Goal: Task Accomplishment & Management: Manage account settings

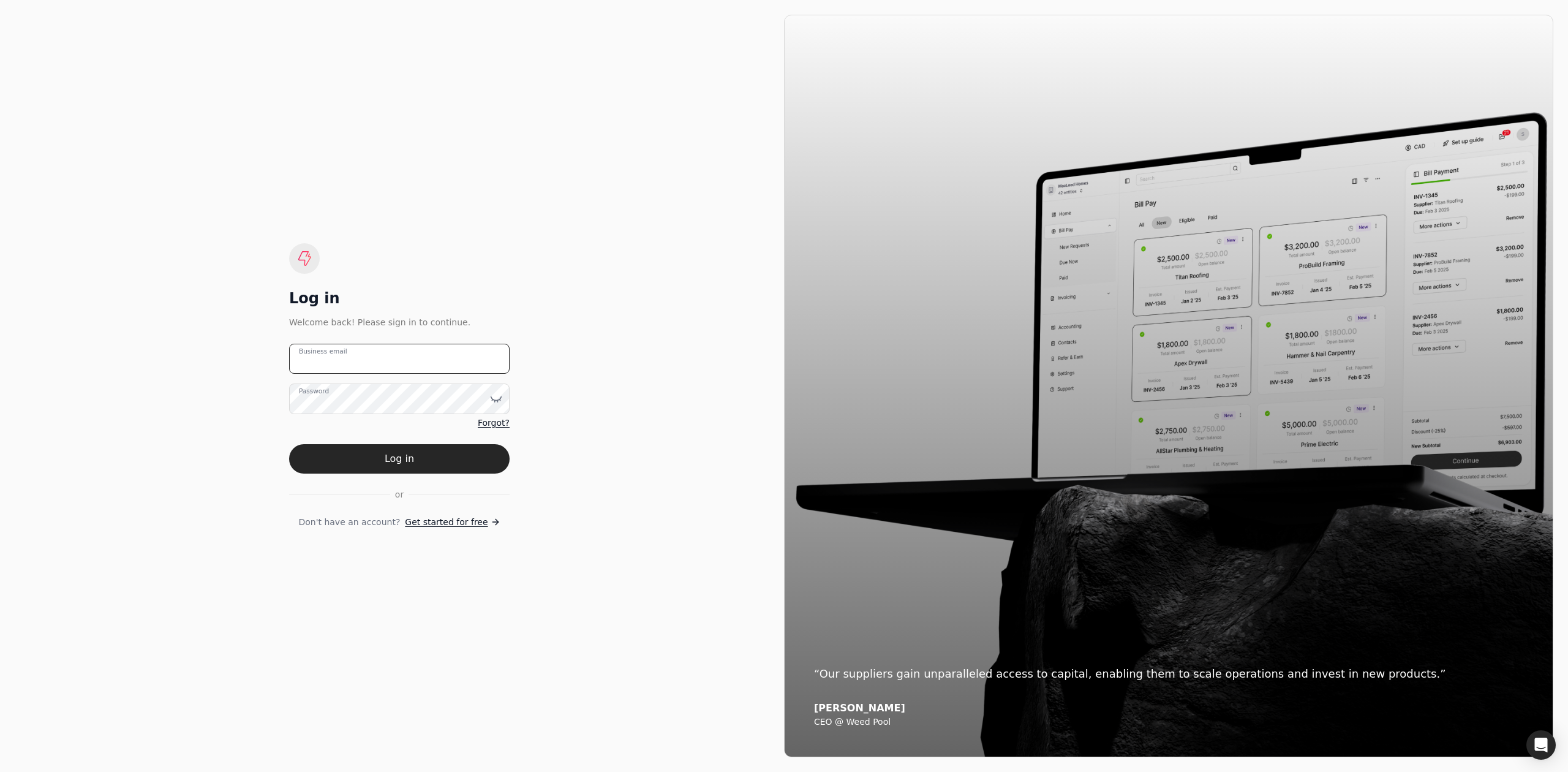
click at [372, 367] on email "Business email" at bounding box center [399, 359] width 220 height 30
type email "[EMAIL_ADDRESS][DOMAIN_NAME]"
click at [289, 444] on button "Log in" at bounding box center [399, 458] width 220 height 29
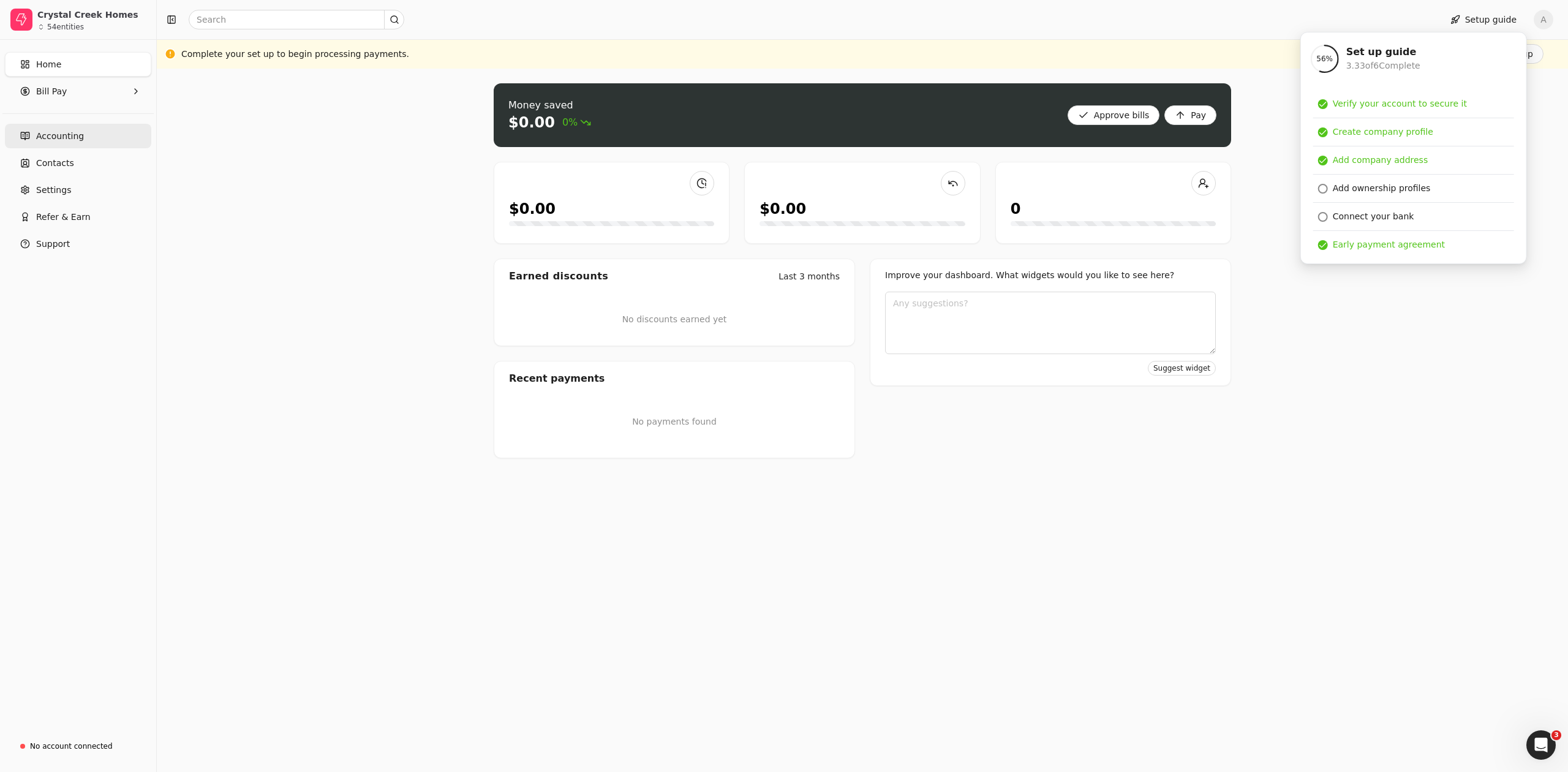
click at [59, 136] on span "Accounting" at bounding box center [60, 136] width 48 height 13
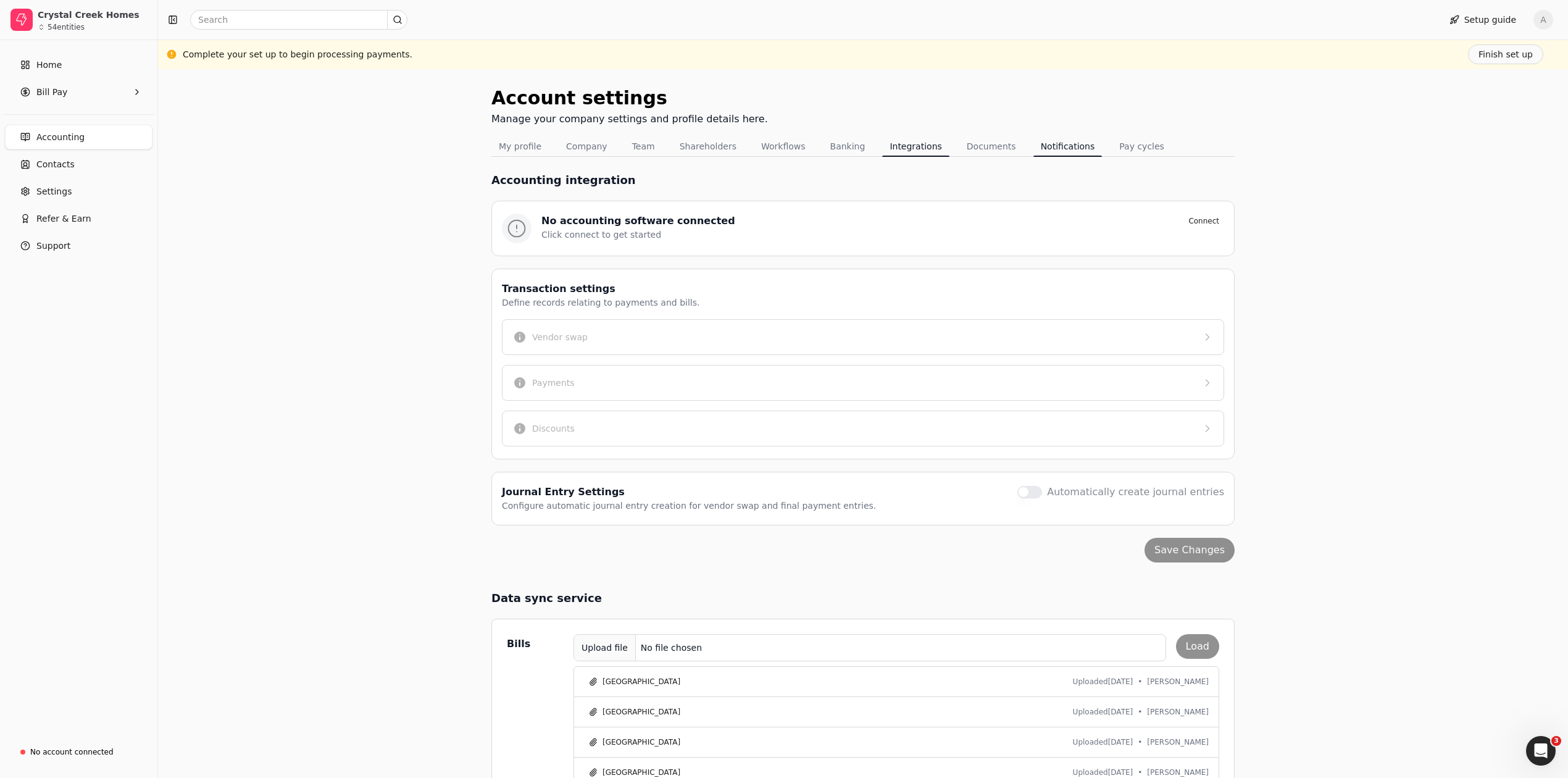
click at [1038, 149] on button "Notifications" at bounding box center [1068, 146] width 69 height 20
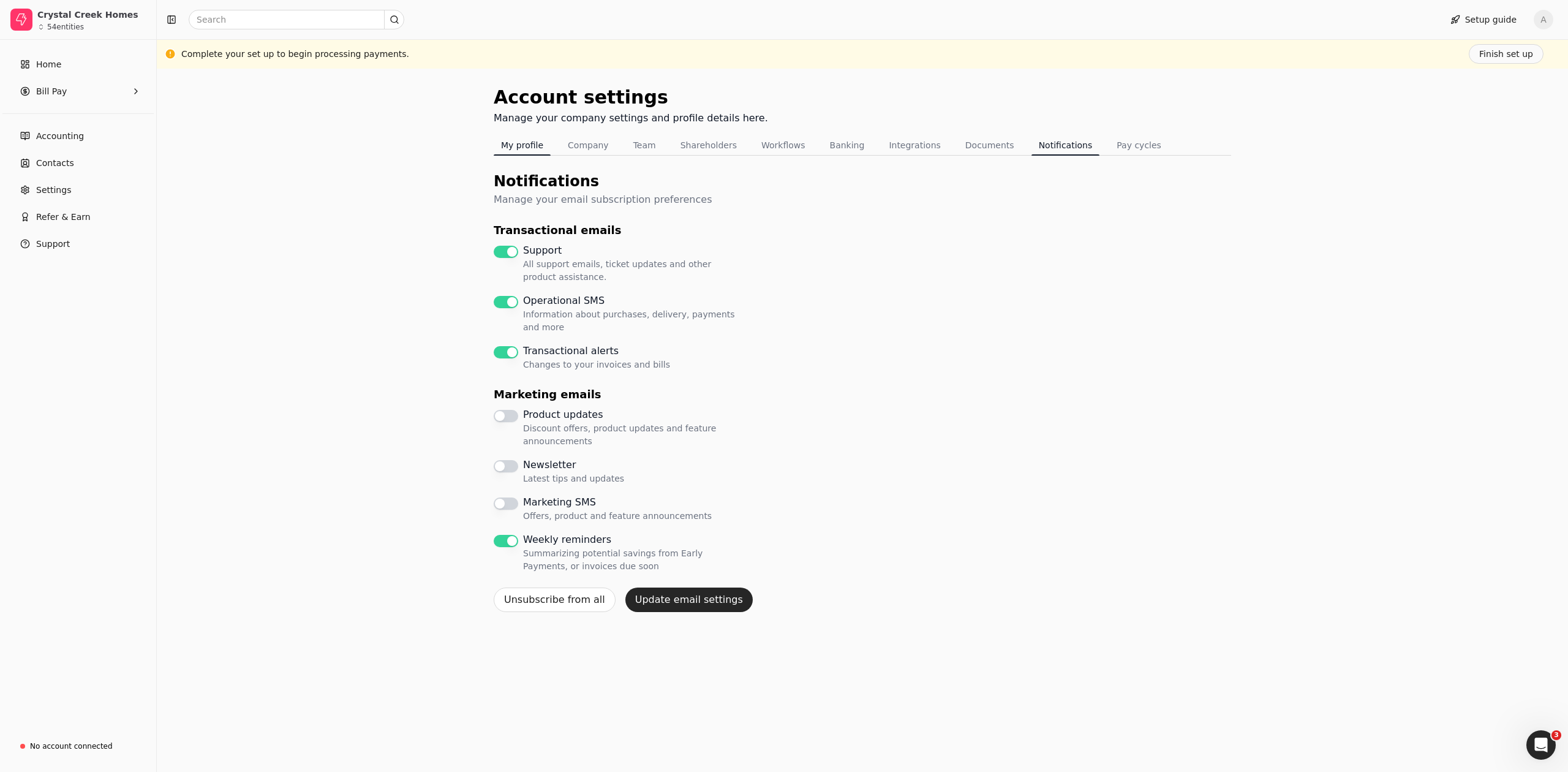
click at [538, 150] on button "My profile" at bounding box center [523, 145] width 57 height 20
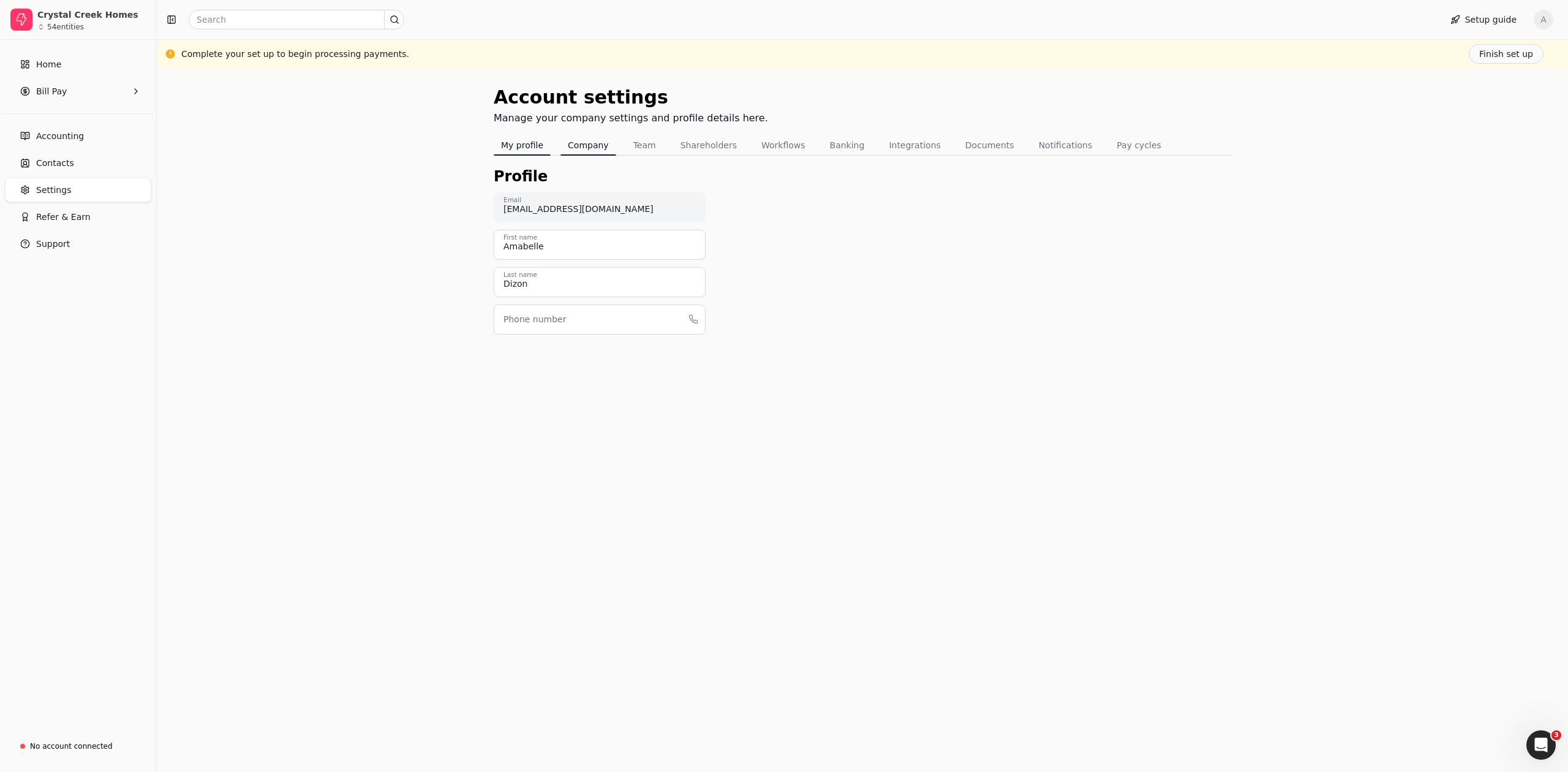
click at [590, 143] on button "Company" at bounding box center [589, 145] width 56 height 20
click at [591, 147] on button "Company" at bounding box center [589, 145] width 56 height 20
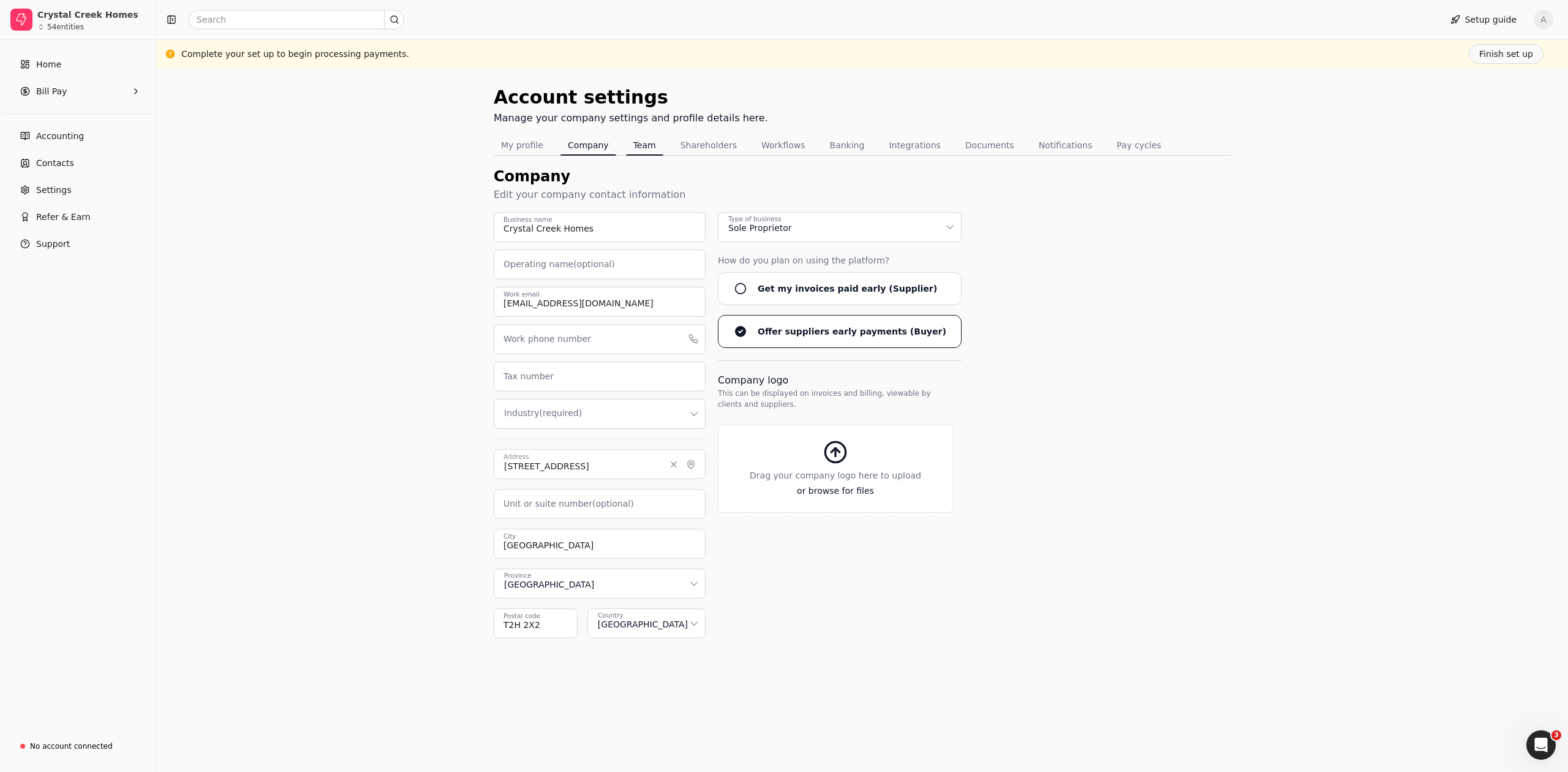
click at [628, 146] on button "Team" at bounding box center [644, 145] width 37 height 20
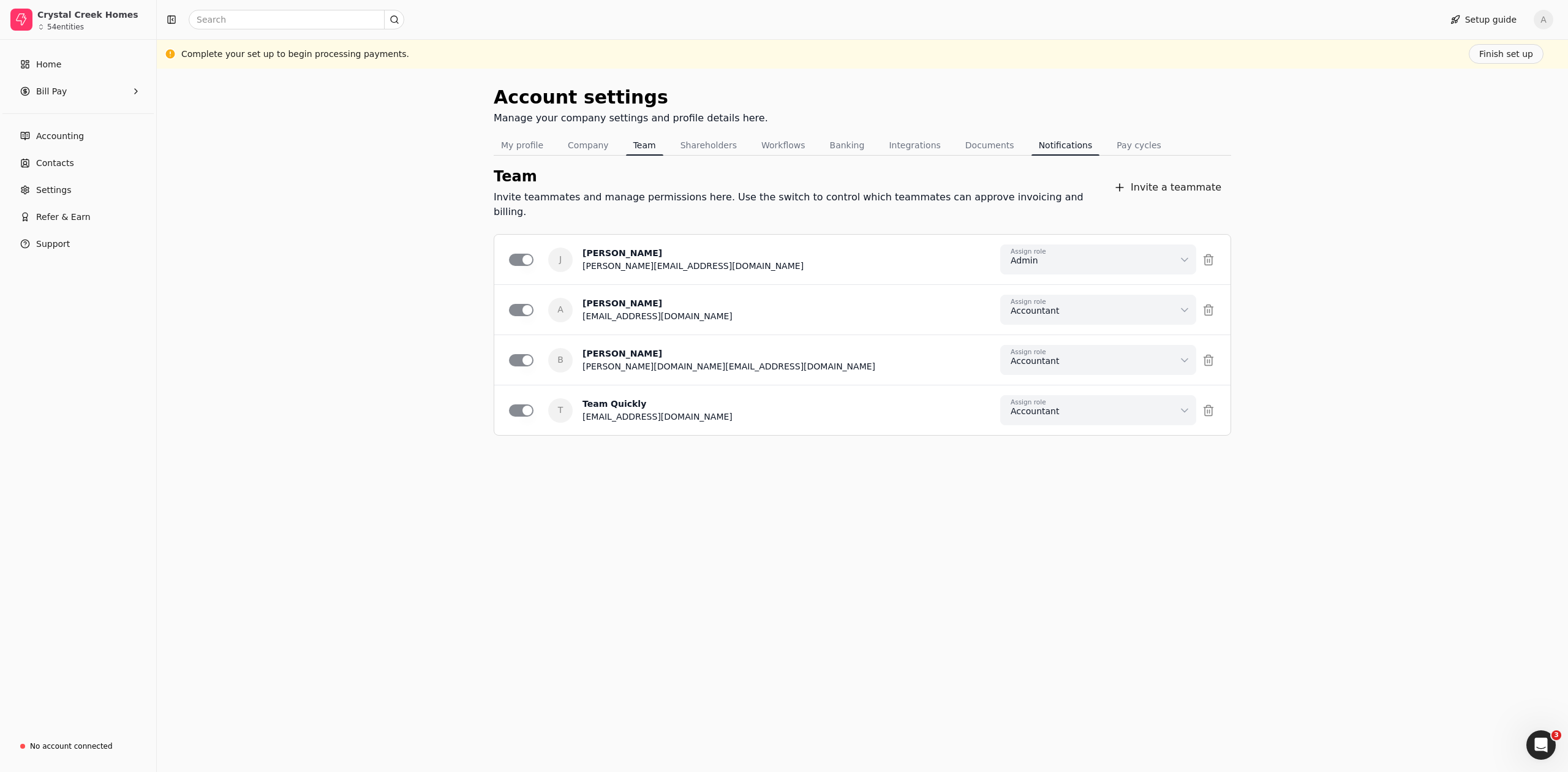
click at [1054, 145] on button "Notifications" at bounding box center [1066, 145] width 68 height 20
